Goal: Information Seeking & Learning: Learn about a topic

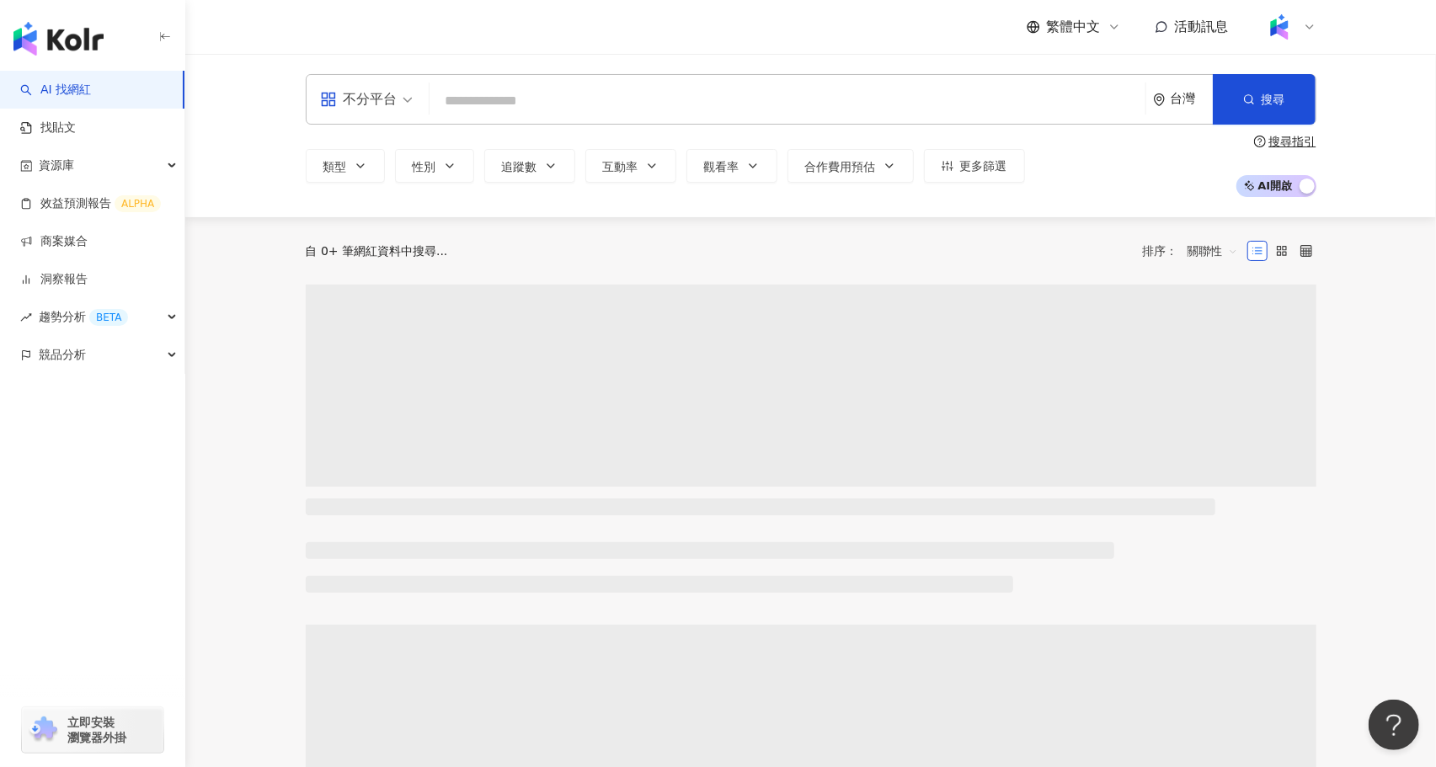
click at [508, 105] on input "search" at bounding box center [787, 101] width 703 height 32
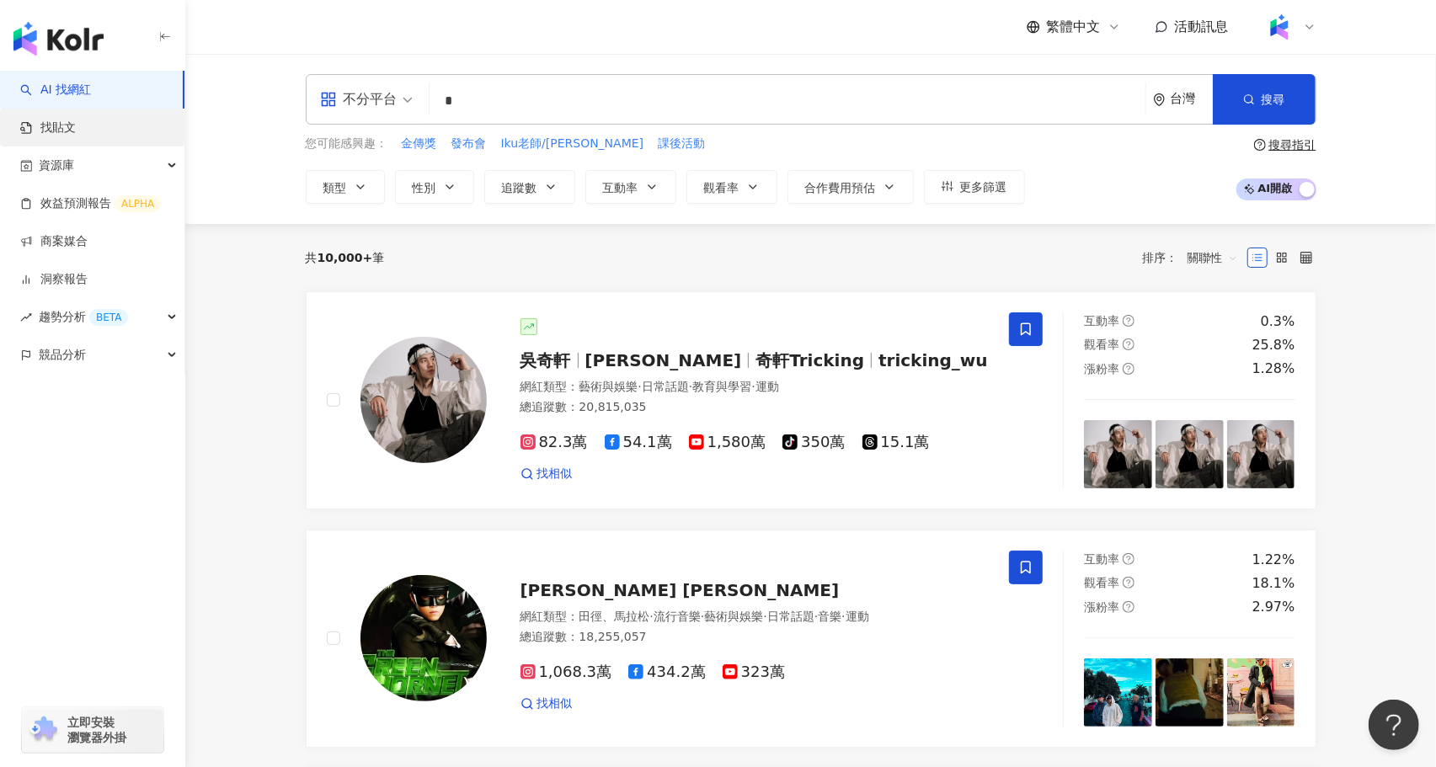
type input "*"
click at [76, 134] on link "找貼文" at bounding box center [48, 128] width 56 height 17
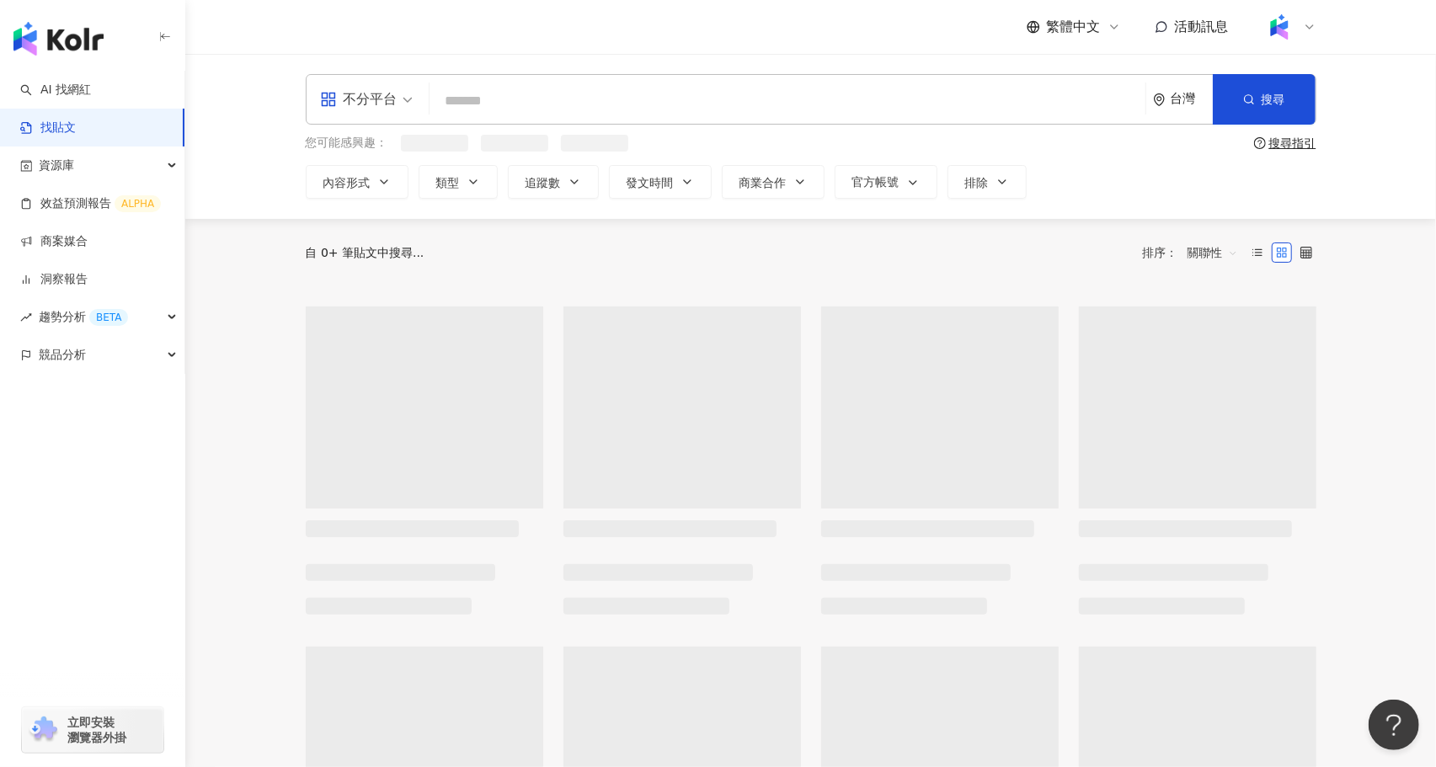
click at [511, 94] on input "search" at bounding box center [787, 101] width 703 height 36
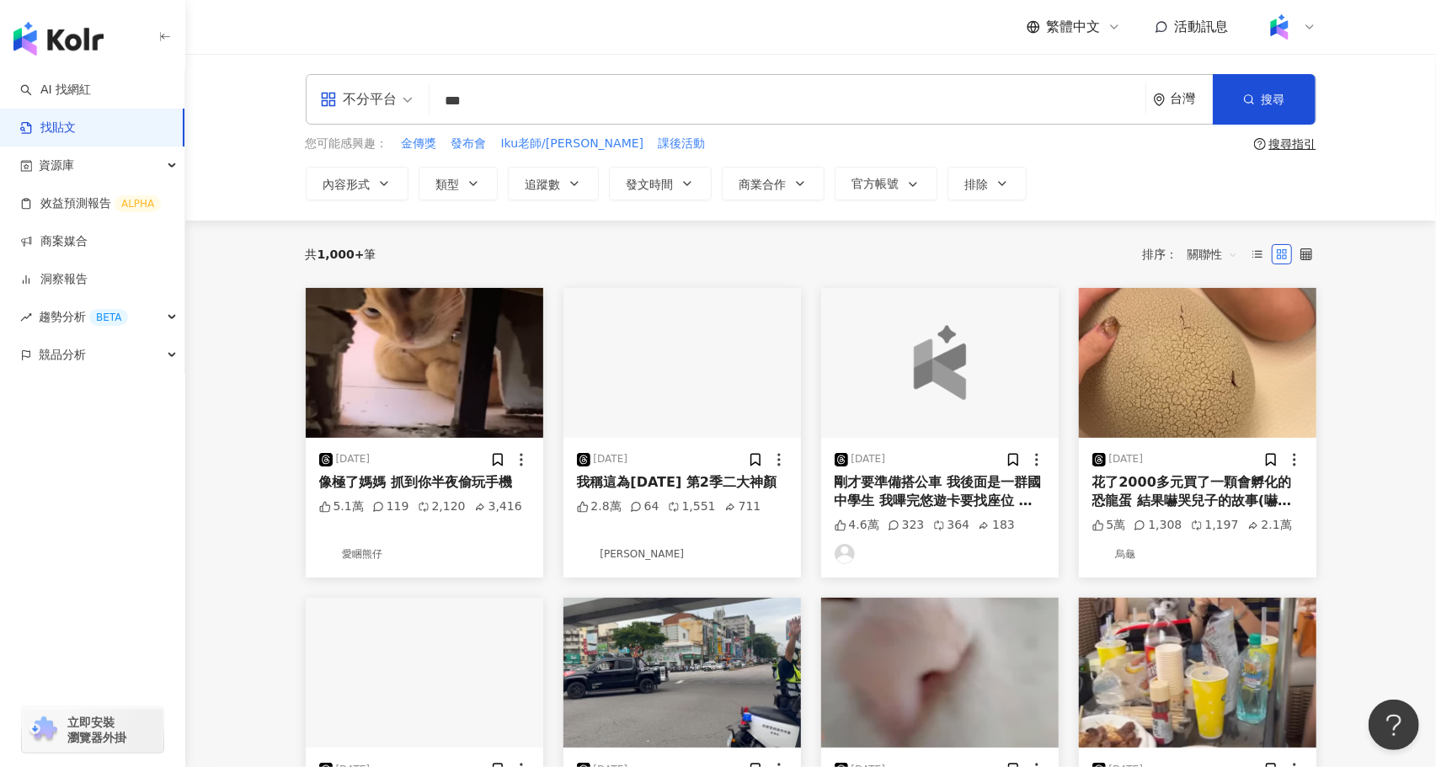
type input "***"
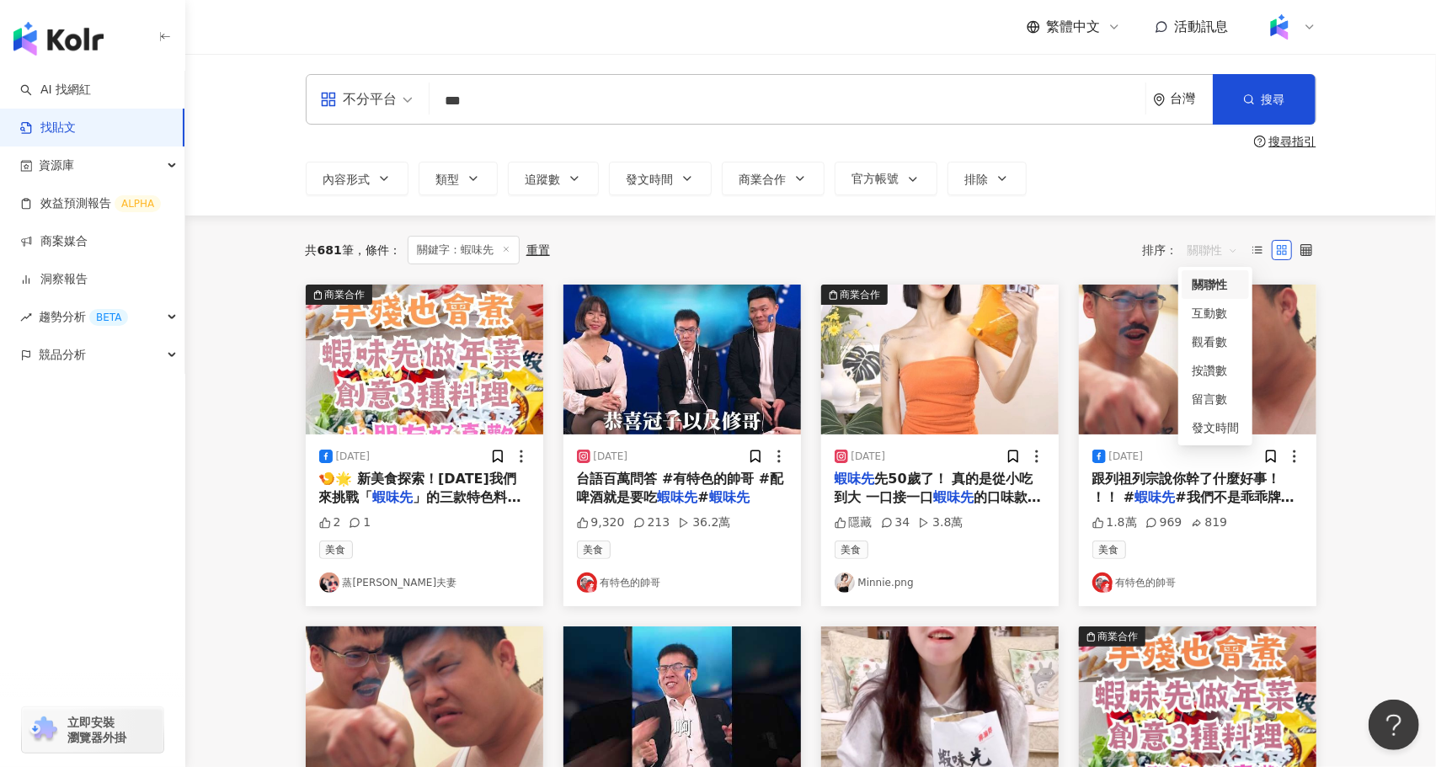
click at [1212, 248] on span "關聯性" at bounding box center [1213, 250] width 51 height 27
click at [1218, 317] on div "互動數" at bounding box center [1215, 313] width 47 height 19
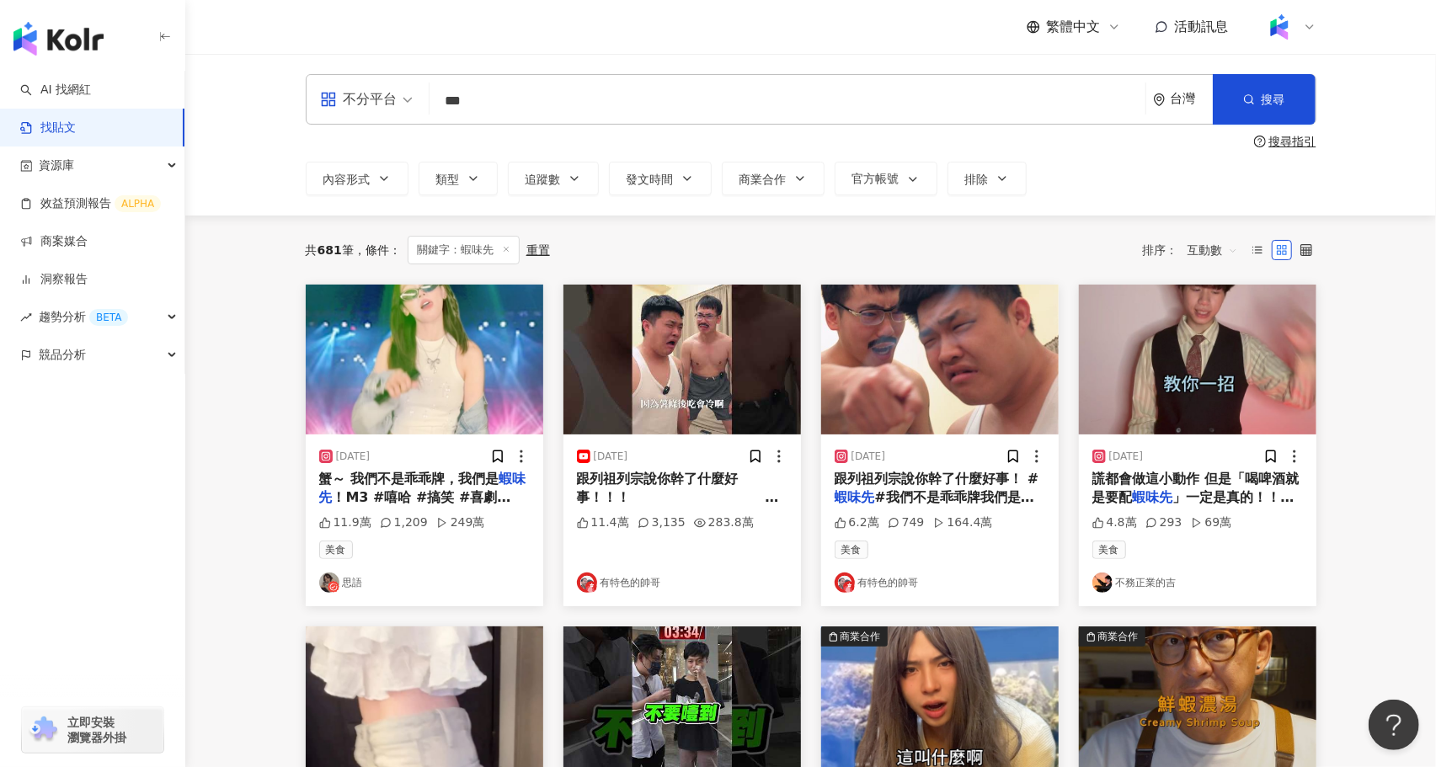
click at [1217, 243] on span "互動數" at bounding box center [1213, 250] width 51 height 27
click at [1222, 347] on div "觀看數" at bounding box center [1215, 342] width 47 height 19
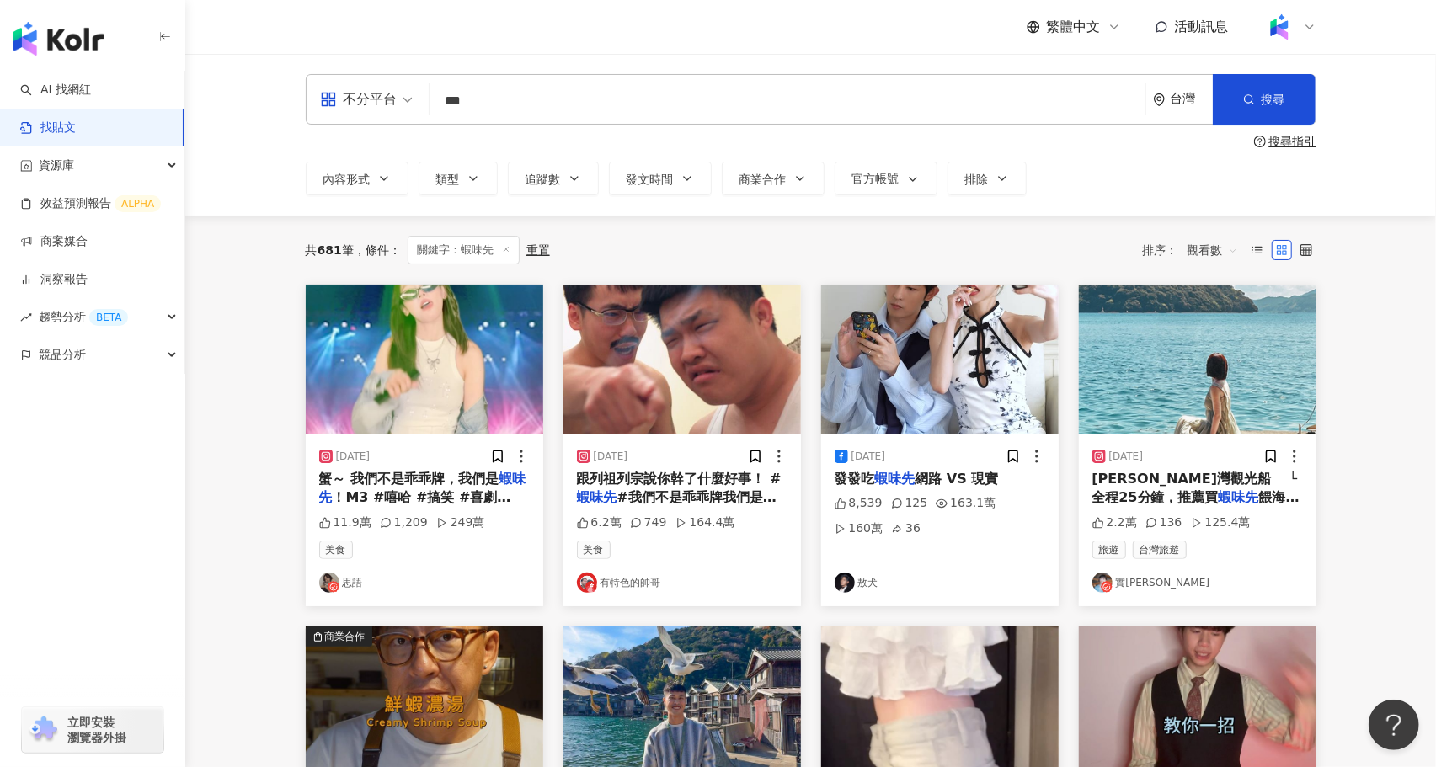
click at [1208, 249] on span "觀看數" at bounding box center [1213, 250] width 51 height 27
click at [1227, 425] on div "發文時間" at bounding box center [1215, 428] width 47 height 19
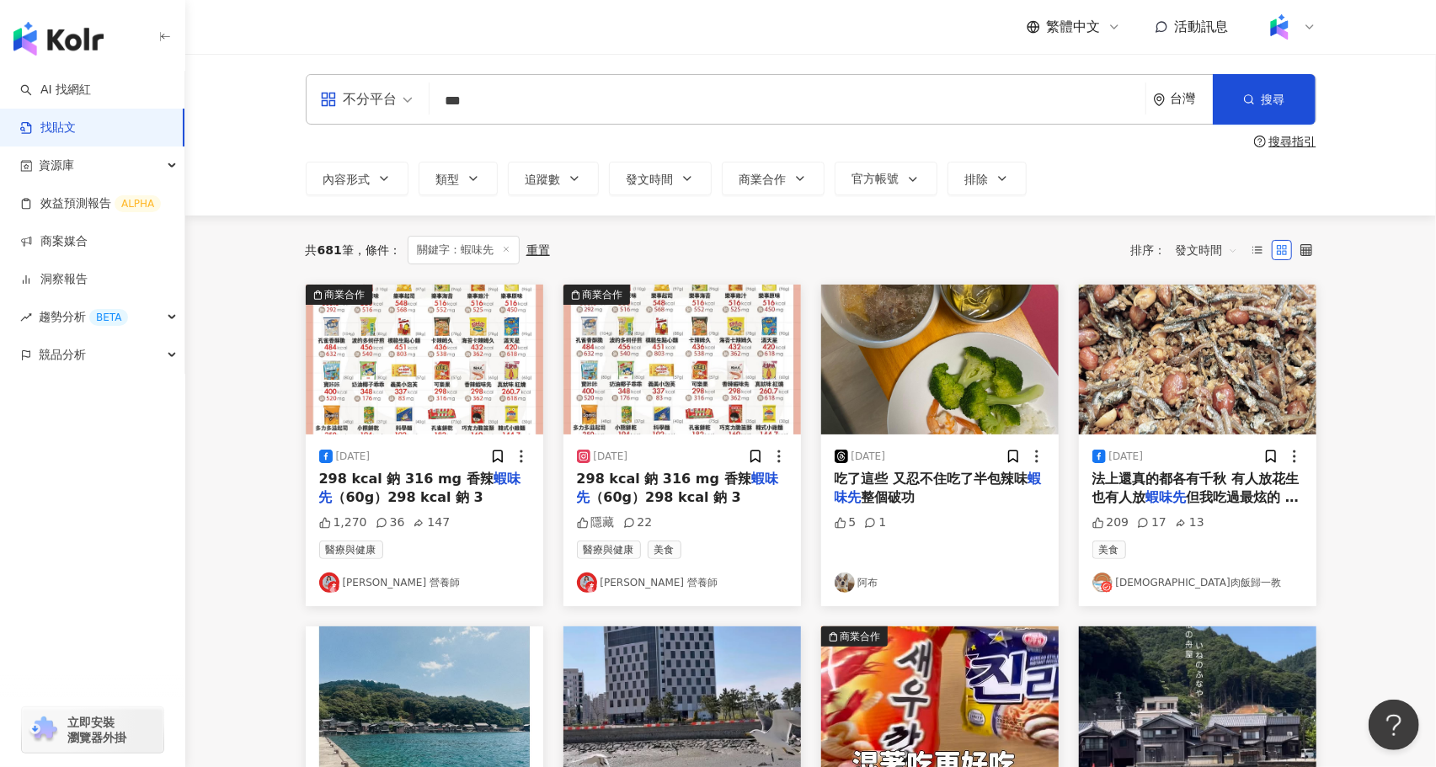
click at [1200, 254] on span "發文時間" at bounding box center [1207, 250] width 62 height 27
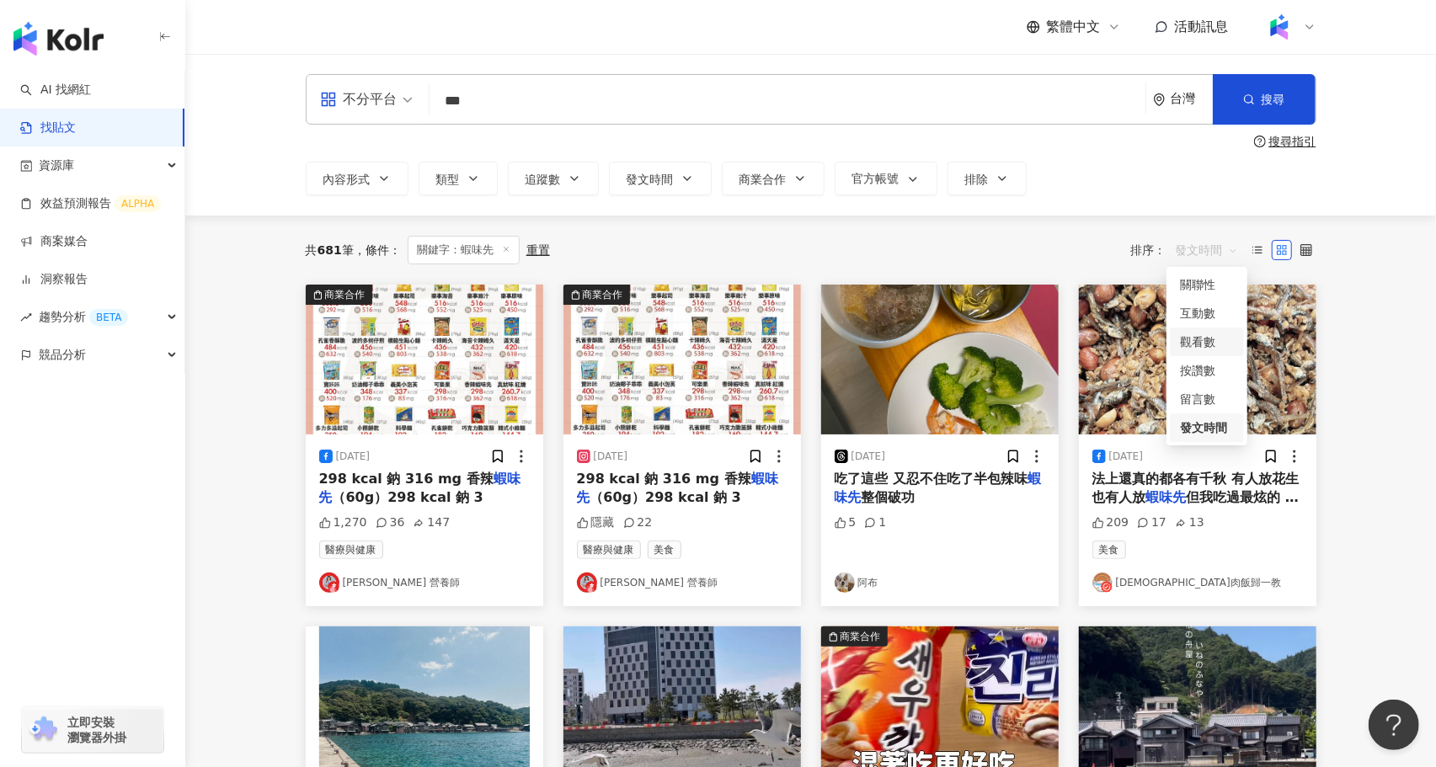
click at [1215, 340] on div "觀看數" at bounding box center [1207, 342] width 54 height 19
